Goal: Transaction & Acquisition: Purchase product/service

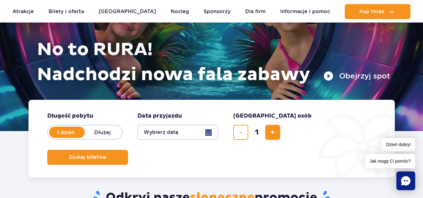
scroll to position [94, 0]
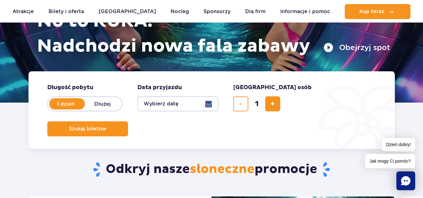
click at [209, 104] on button "Wybierz datę" at bounding box center [178, 104] width 81 height 15
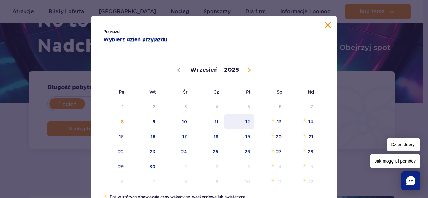
click at [247, 119] on span "12" at bounding box center [239, 122] width 32 height 14
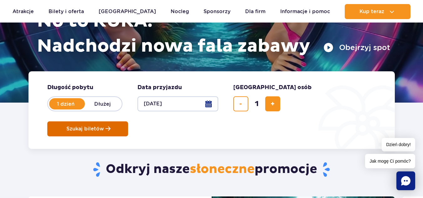
click at [104, 126] on span "Szukaj biletów" at bounding box center [85, 129] width 38 height 6
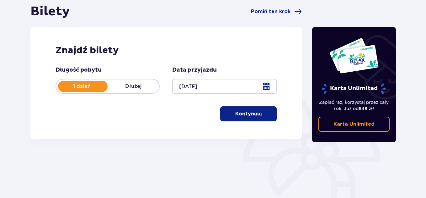
scroll to position [31, 0]
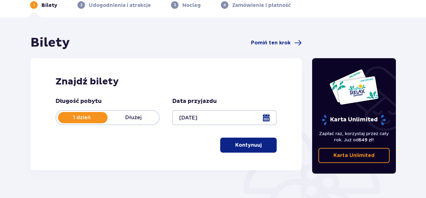
click at [245, 149] on p "Kontynuuj" at bounding box center [248, 145] width 26 height 7
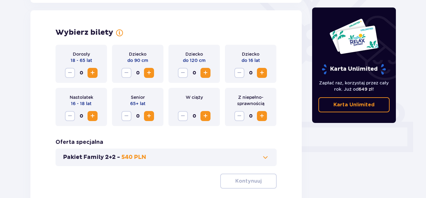
scroll to position [174, 0]
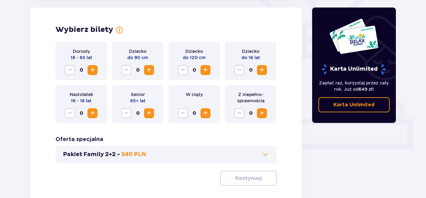
click at [90, 70] on span "Increase" at bounding box center [93, 70] width 8 height 8
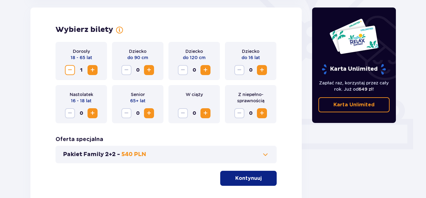
click at [214, 158] on button "Pakiet Family 2+2 - 540 PLN" at bounding box center [166, 155] width 206 height 8
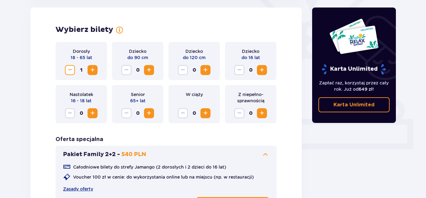
scroll to position [198, 0]
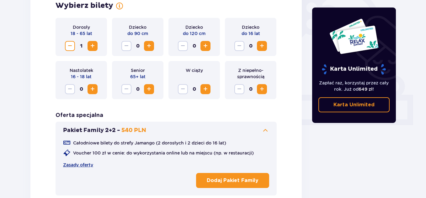
click at [265, 127] on span at bounding box center [265, 131] width 8 height 8
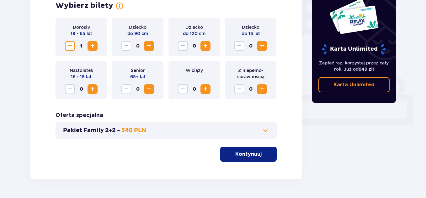
click at [236, 160] on button "Kontynuuj" at bounding box center [248, 154] width 56 height 15
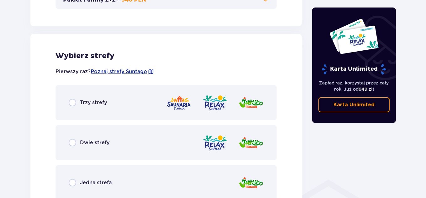
scroll to position [348, 0]
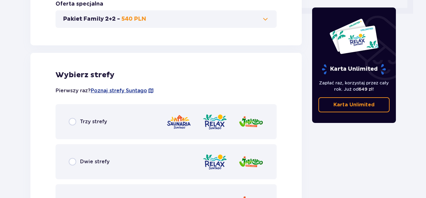
click at [131, 105] on div "Trzy strefy" at bounding box center [165, 121] width 221 height 35
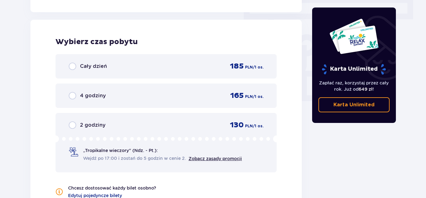
scroll to position [566, 0]
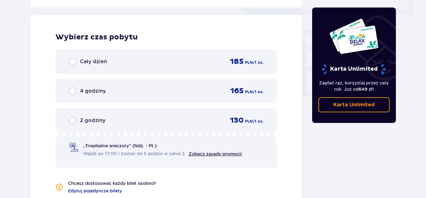
click at [132, 68] on div "Cały dzień 185 PLN / 1 os." at bounding box center [165, 62] width 221 height 24
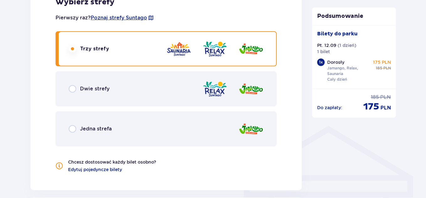
scroll to position [393, 0]
